Goal: Task Accomplishment & Management: Manage account settings

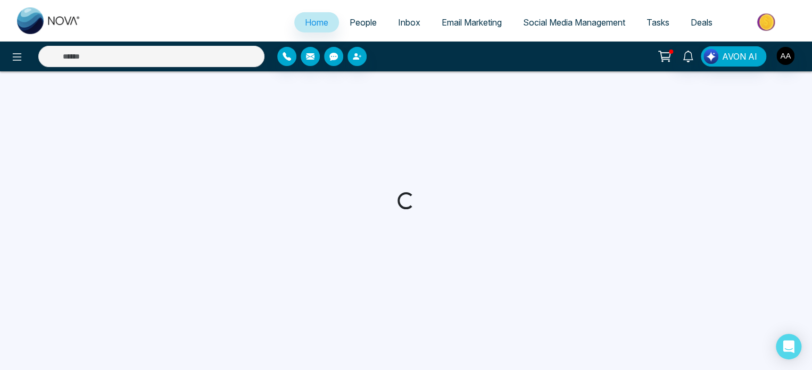
select select "*"
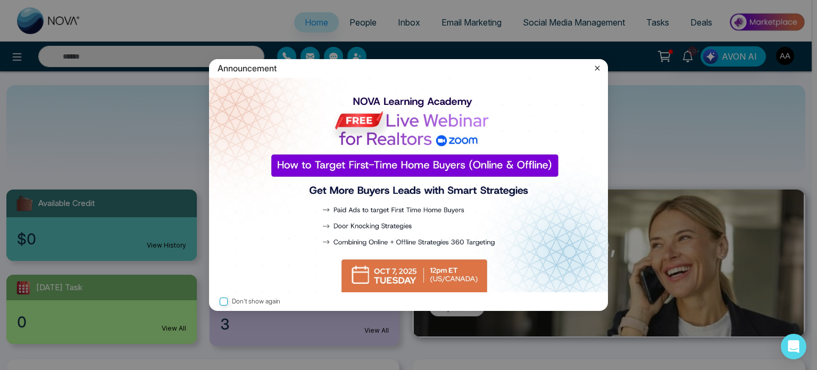
drag, startPoint x: 596, startPoint y: 64, endPoint x: 589, endPoint y: 68, distance: 8.1
click at [596, 64] on icon at bounding box center [597, 68] width 11 height 11
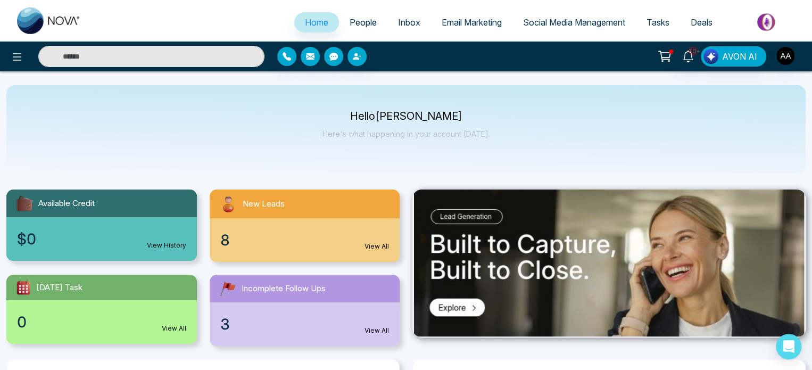
click at [351, 24] on span "People" at bounding box center [363, 22] width 27 height 11
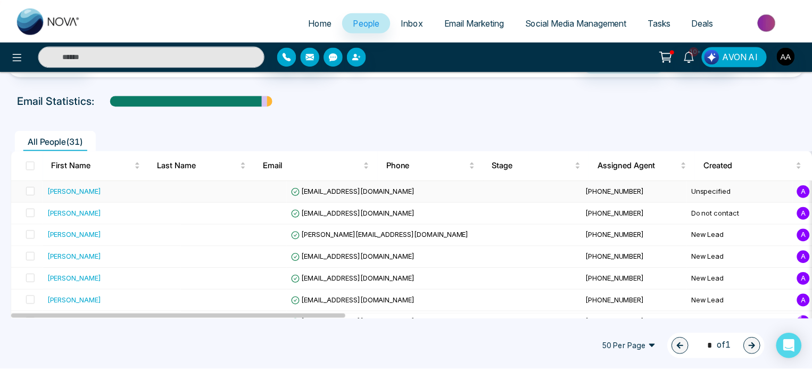
scroll to position [53, 0]
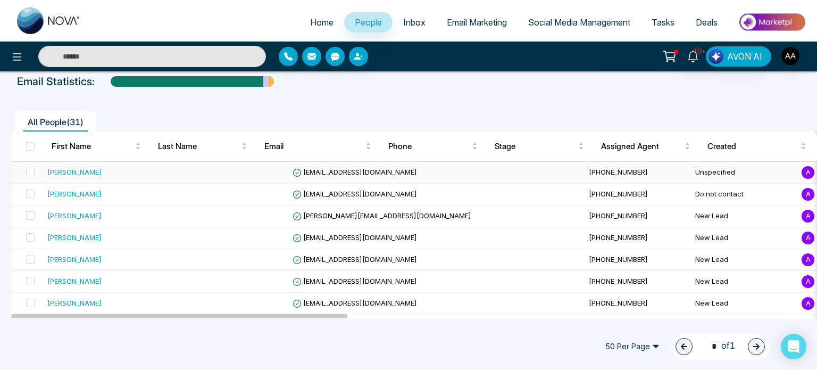
click at [107, 177] on div "[PERSON_NAME]" at bounding box center [112, 172] width 130 height 11
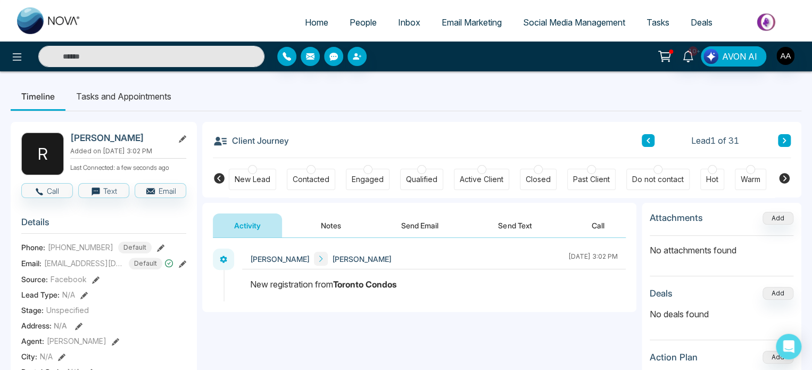
click at [254, 179] on div "New Lead" at bounding box center [253, 179] width 36 height 11
click at [334, 228] on button "Notes" at bounding box center [331, 225] width 63 height 24
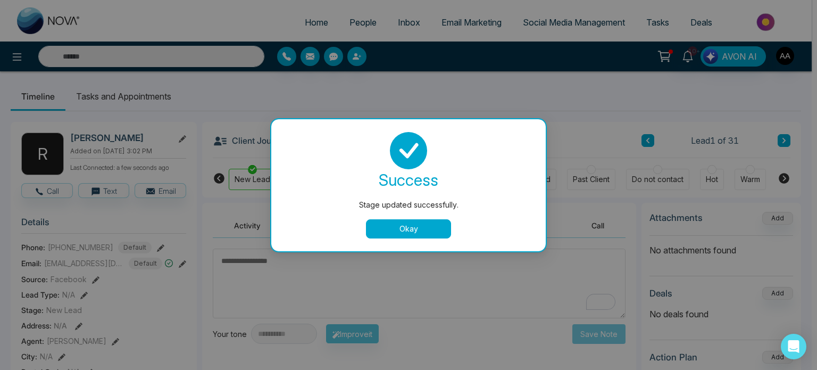
click at [398, 233] on button "Okay" at bounding box center [408, 228] width 85 height 19
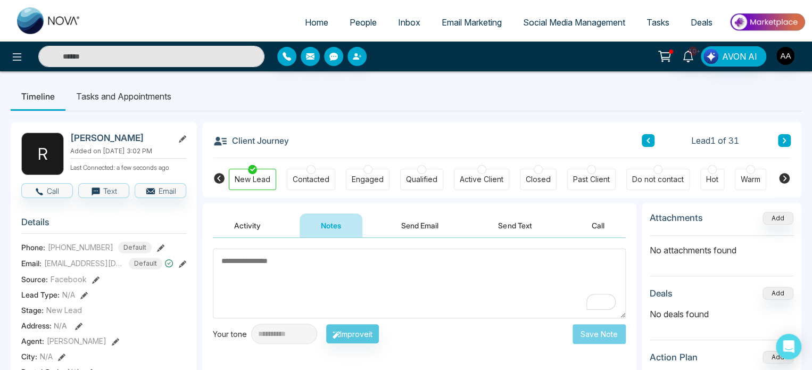
click at [302, 285] on textarea "To enrich screen reader interactions, please activate Accessibility in Grammarl…" at bounding box center [419, 283] width 413 height 70
click at [311, 285] on textarea "To enrich screen reader interactions, please activate Accessibility in Grammarl…" at bounding box center [419, 283] width 413 height 70
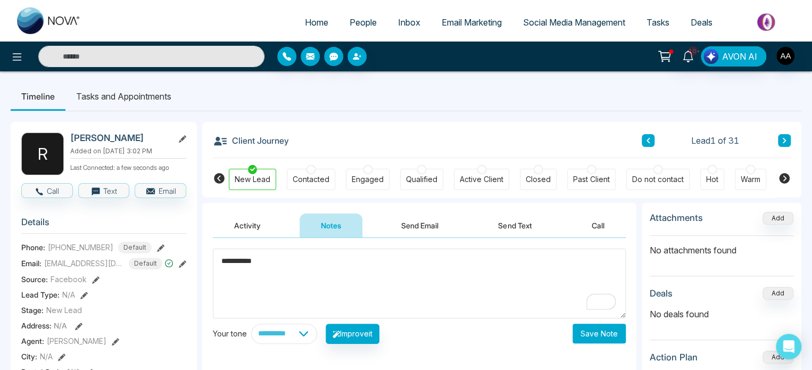
type textarea "**********"
click at [600, 336] on button "Save Note" at bounding box center [598, 333] width 53 height 20
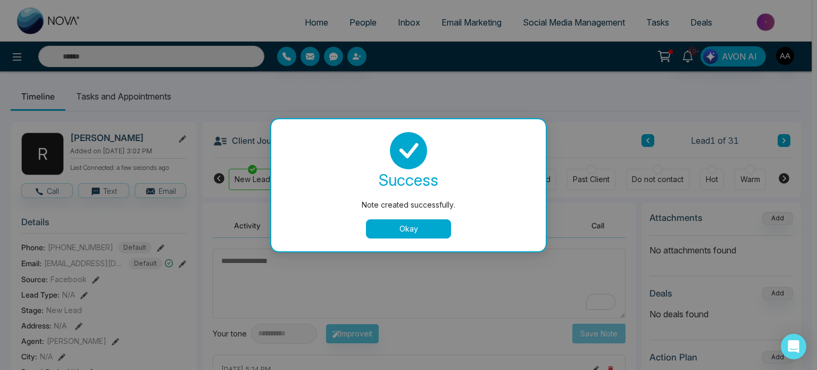
click at [412, 229] on button "Okay" at bounding box center [408, 228] width 85 height 19
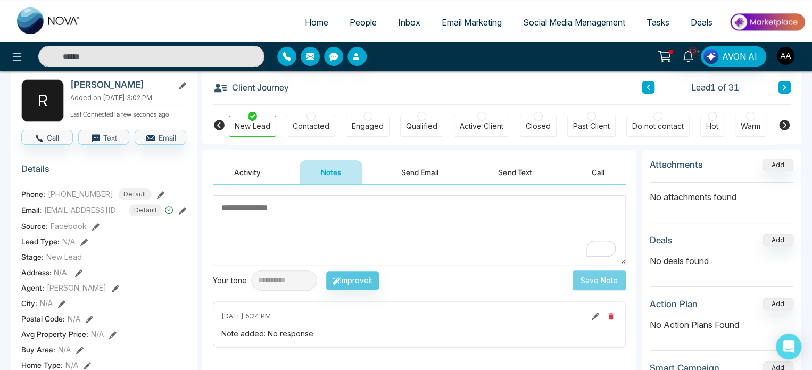
scroll to position [106, 0]
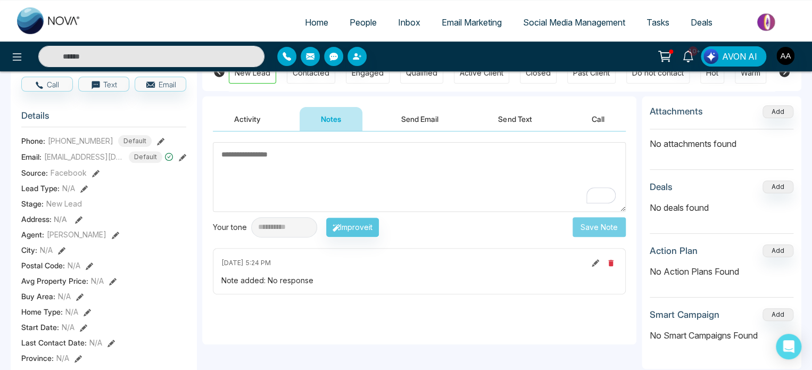
click at [346, 189] on textarea "To enrich screen reader interactions, please activate Accessibility in Grammarl…" at bounding box center [419, 177] width 413 height 70
click at [353, 32] on link "People" at bounding box center [363, 22] width 48 height 20
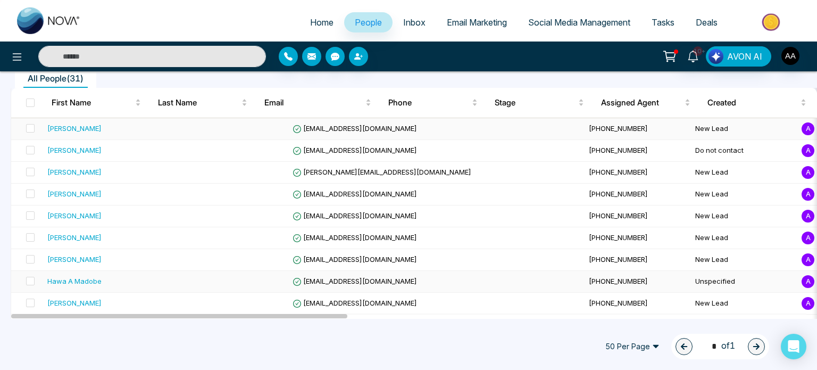
scroll to position [106, 0]
